Goal: Task Accomplishment & Management: Manage account settings

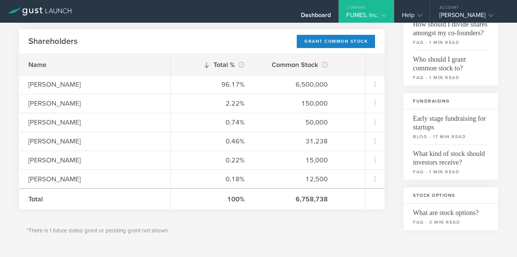
scroll to position [151, 0]
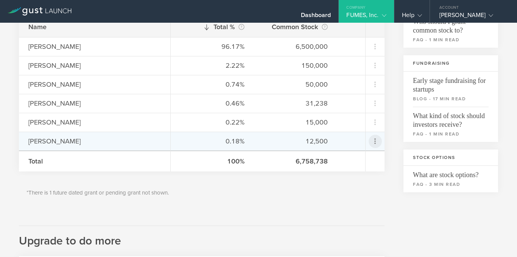
click at [372, 141] on icon at bounding box center [375, 141] width 9 height 9
click at [389, 130] on md-backdrop at bounding box center [258, 128] width 517 height 257
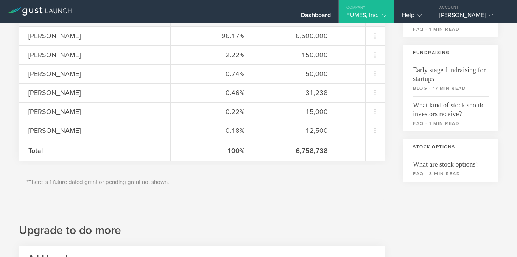
scroll to position [0, 0]
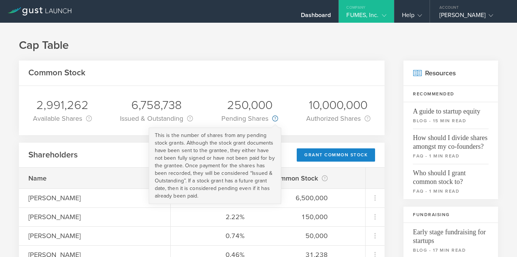
click at [273, 120] on circle at bounding box center [275, 118] width 5 height 5
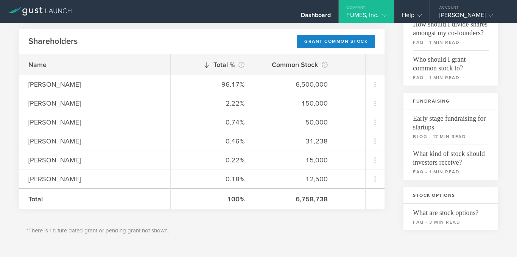
scroll to position [151, 0]
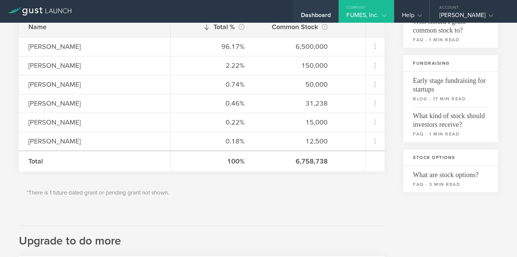
click at [318, 15] on div "Dashboard" at bounding box center [316, 16] width 30 height 11
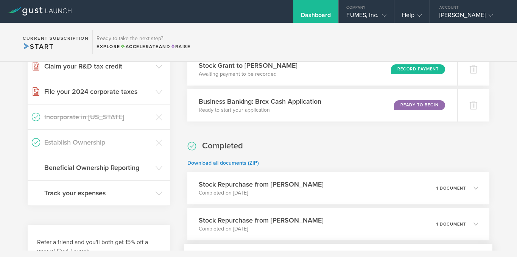
scroll to position [120, 0]
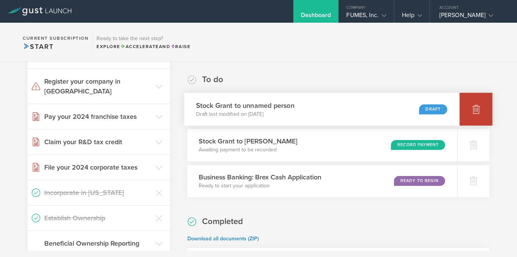
click at [473, 108] on icon at bounding box center [477, 109] width 8 height 7
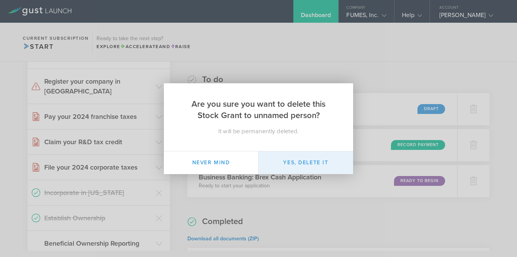
click at [320, 165] on button "Yes, delete it" at bounding box center [306, 162] width 95 height 23
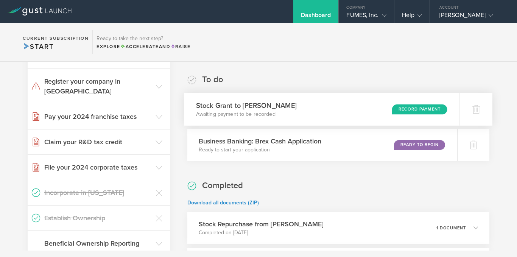
click at [405, 110] on div "Record Payment" at bounding box center [419, 109] width 55 height 10
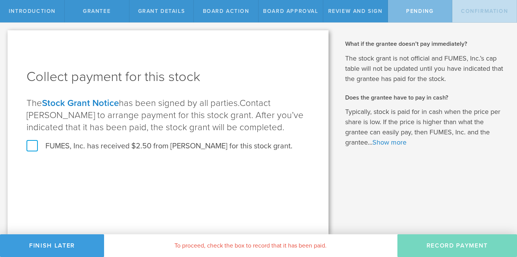
click at [35, 146] on label "FUMES, Inc. has received $2.50 from Monique Wolf for this stock grant." at bounding box center [160, 146] width 266 height 10
click at [0, 0] on input "FUMES, Inc. has received $2.50 from Monique Wolf for this stock grant." at bounding box center [0, 0] width 0 height 0
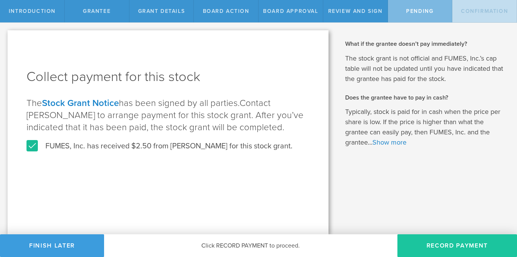
click at [480, 252] on button "Record Payment" at bounding box center [458, 245] width 120 height 23
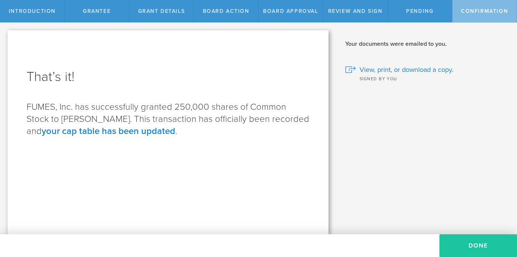
click at [469, 246] on button "Done" at bounding box center [479, 245] width 78 height 23
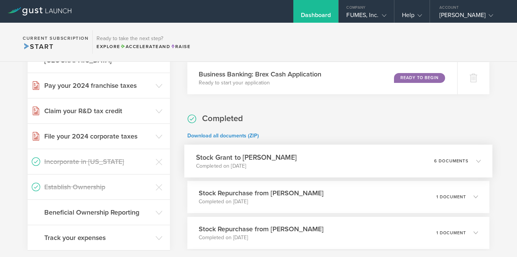
scroll to position [189, 0]
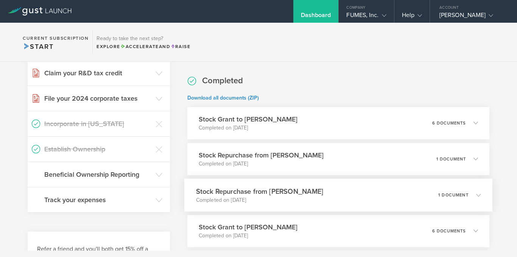
click at [476, 193] on icon at bounding box center [478, 195] width 5 height 5
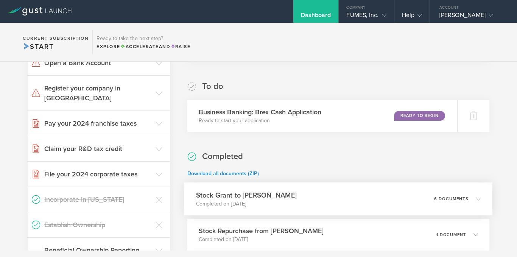
scroll to position [151, 0]
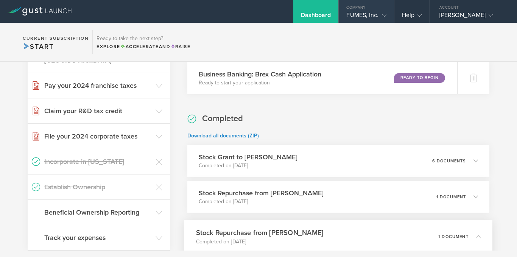
click at [376, 20] on div "FUMES, Inc." at bounding box center [366, 16] width 40 height 11
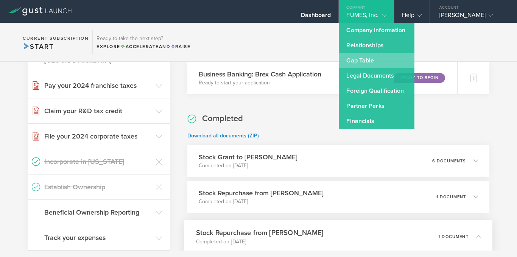
click at [367, 61] on link "Cap Table" at bounding box center [377, 60] width 76 height 15
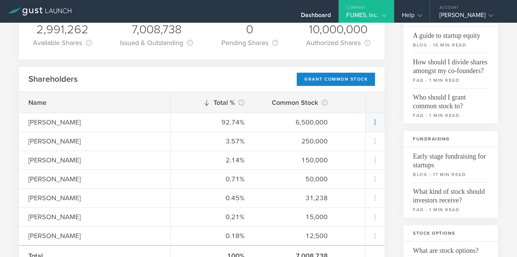
scroll to position [114, 0]
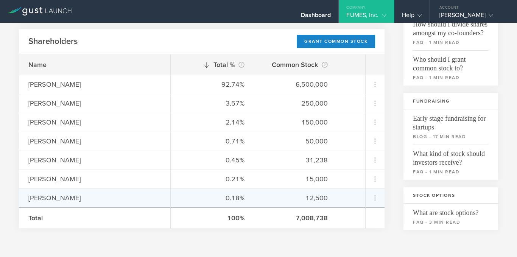
drag, startPoint x: 56, startPoint y: 199, endPoint x: 234, endPoint y: 200, distance: 177.6
click at [234, 200] on div "0.18%" at bounding box center [212, 198] width 64 height 10
click at [371, 199] on icon at bounding box center [375, 197] width 9 height 9
click at [396, 175] on md-backdrop at bounding box center [258, 128] width 517 height 257
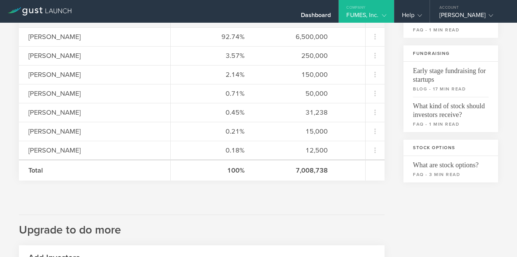
scroll to position [123, 0]
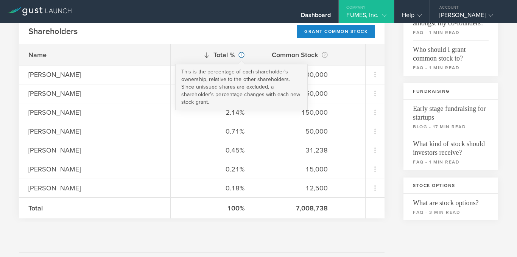
click at [242, 57] on circle at bounding box center [241, 54] width 5 height 5
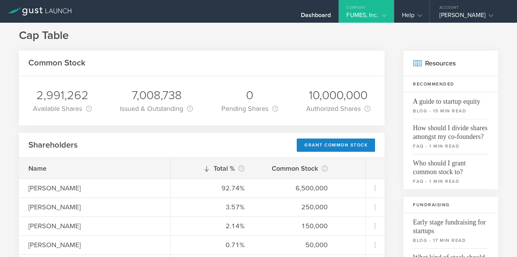
scroll to position [0, 0]
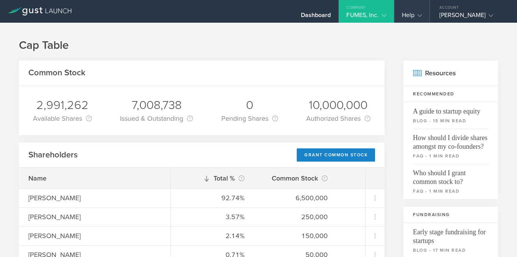
click at [415, 21] on div "Help" at bounding box center [412, 16] width 20 height 11
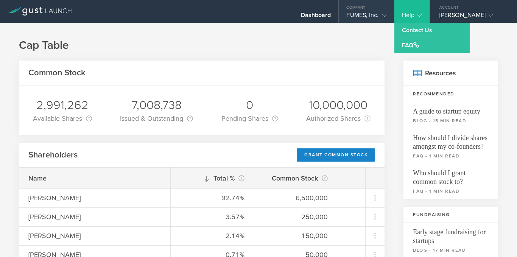
click at [373, 17] on div "FUMES, Inc." at bounding box center [366, 16] width 40 height 11
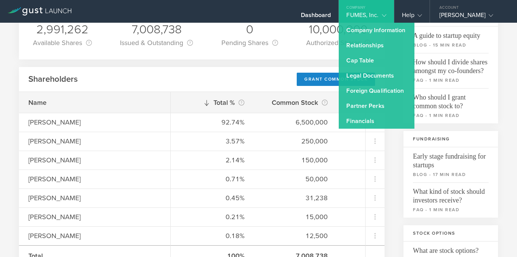
scroll to position [151, 0]
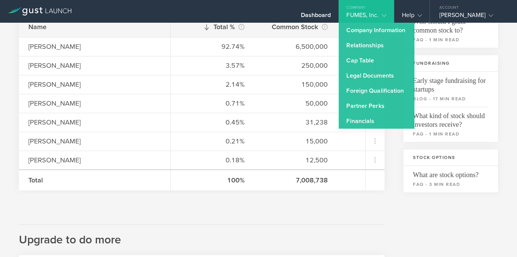
click at [209, 213] on div "Common Stock 2,991,262 Available Shares This is the number of shares that the c…" at bounding box center [202, 192] width 366 height 566
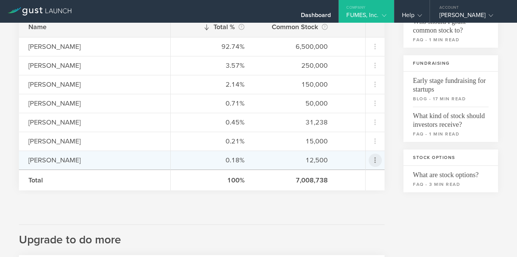
click at [373, 161] on icon at bounding box center [375, 160] width 9 height 9
click at [385, 153] on md-backdrop at bounding box center [258, 128] width 517 height 257
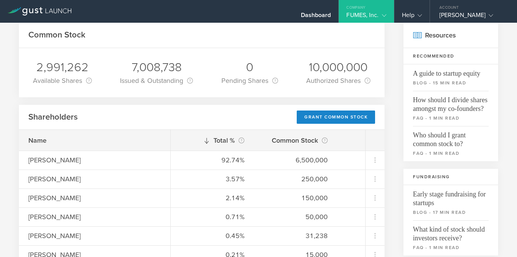
scroll to position [0, 0]
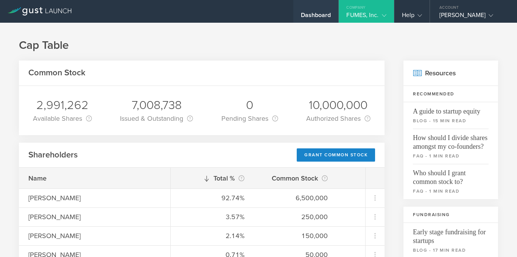
click at [314, 16] on div "Dashboard" at bounding box center [316, 16] width 30 height 11
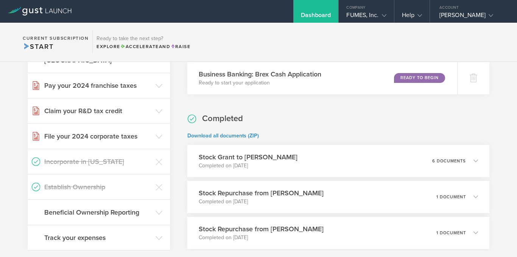
scroll to position [227, 0]
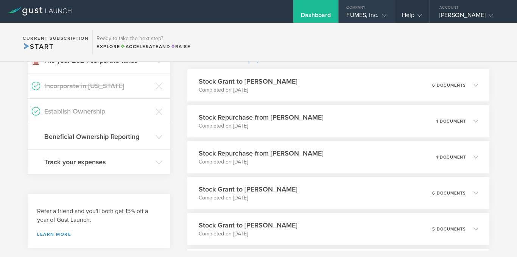
click at [355, 13] on div "FUMES, Inc." at bounding box center [366, 16] width 40 height 11
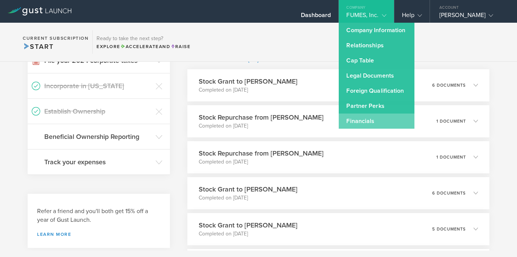
click at [374, 117] on link "Financials" at bounding box center [377, 121] width 76 height 15
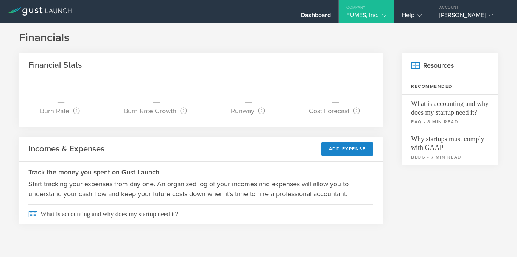
click at [393, 183] on div "Financial Stats _ Burn Rate Once you start tracking your expenses, we'll calcul…" at bounding box center [258, 143] width 479 height 180
click at [384, 16] on polyline at bounding box center [384, 15] width 4 height 2
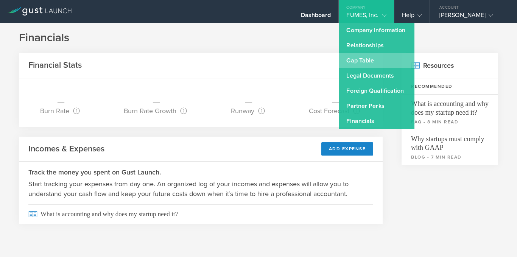
click at [372, 58] on link "Cap Table" at bounding box center [377, 60] width 76 height 15
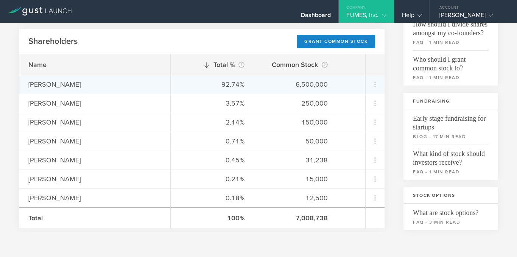
scroll to position [151, 0]
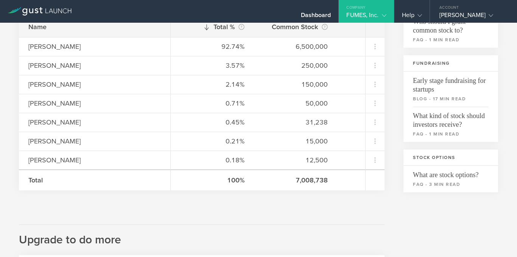
click at [278, 215] on div "Common Stock 2,991,262 Available Shares This is the number of shares that the c…" at bounding box center [202, 192] width 366 height 566
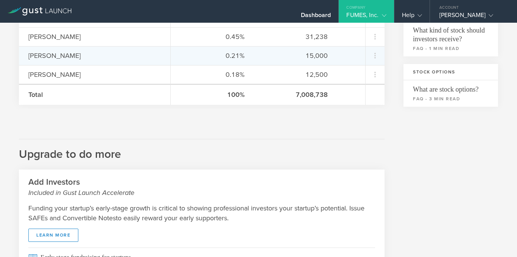
scroll to position [161, 0]
